Goal: Understand process/instructions

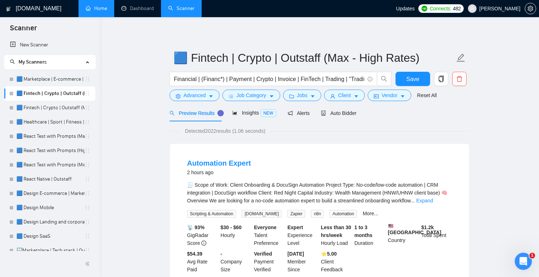
click at [96, 11] on link "Home" at bounding box center [96, 8] width 21 height 6
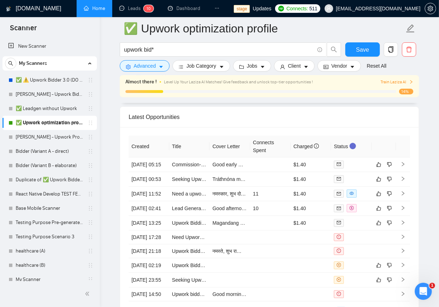
click at [102, 9] on link "Home" at bounding box center [94, 8] width 21 height 6
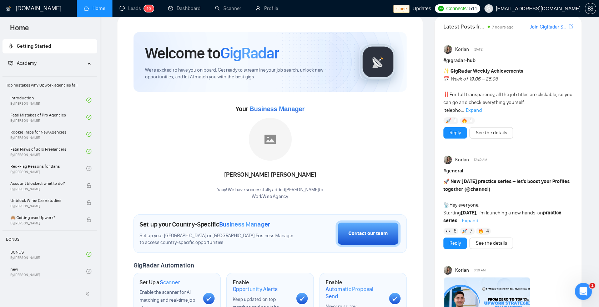
scroll to position [8, 0]
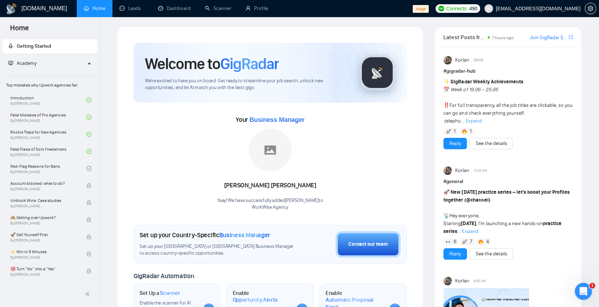
scroll to position [6, 0]
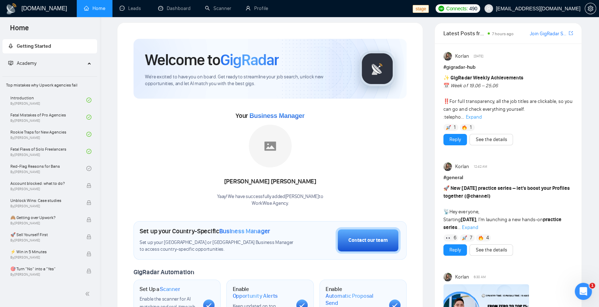
click at [473, 117] on span "Expand" at bounding box center [473, 117] width 16 height 6
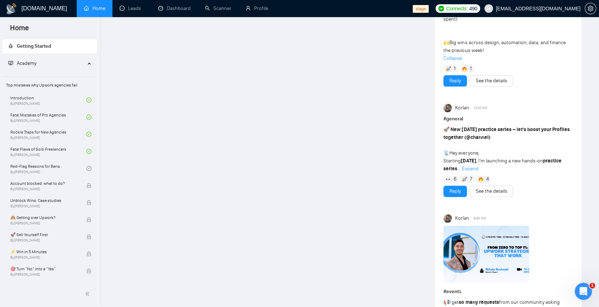
scroll to position [887, 0]
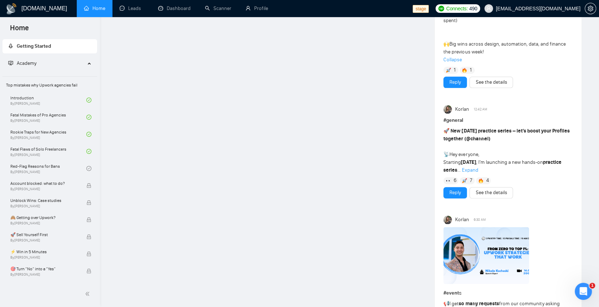
click at [456, 56] on span "Collapse" at bounding box center [507, 60] width 129 height 8
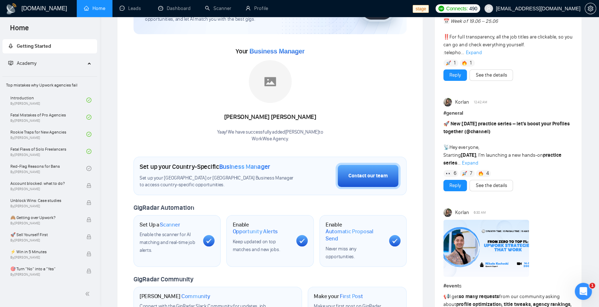
scroll to position [0, 0]
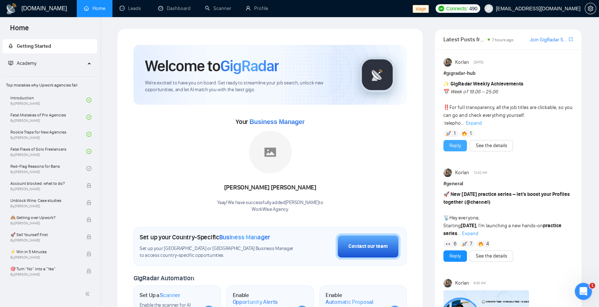
click at [458, 144] on link "Reply" at bounding box center [454, 146] width 11 height 8
